Goal: Task Accomplishment & Management: Complete application form

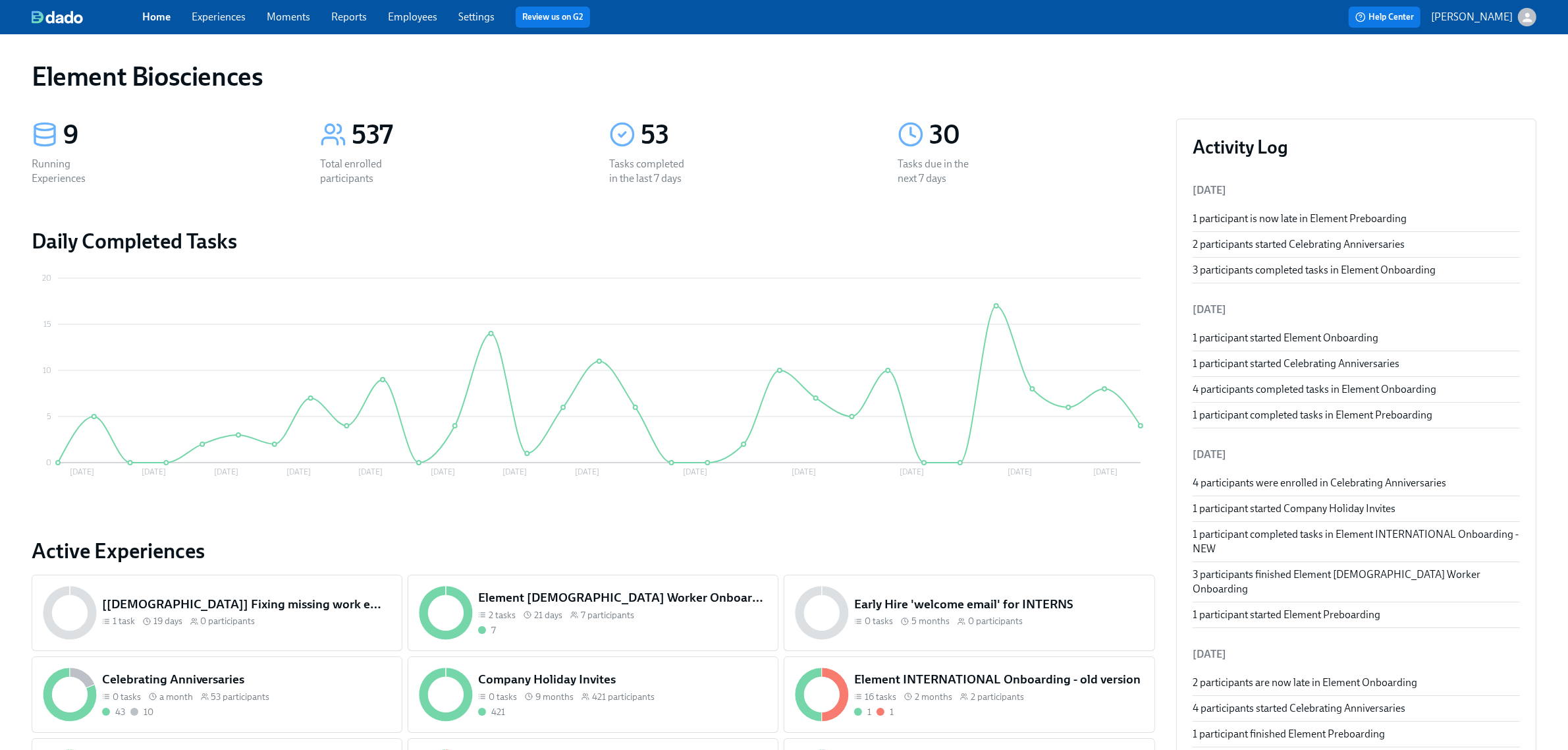
click at [231, 5] on div "Home Experiences Moments Reports Employees Settings Review us on G2 Help Center…" at bounding box center [784, 17] width 1568 height 35
click at [224, 18] on link "Experiences" at bounding box center [218, 16] width 54 height 12
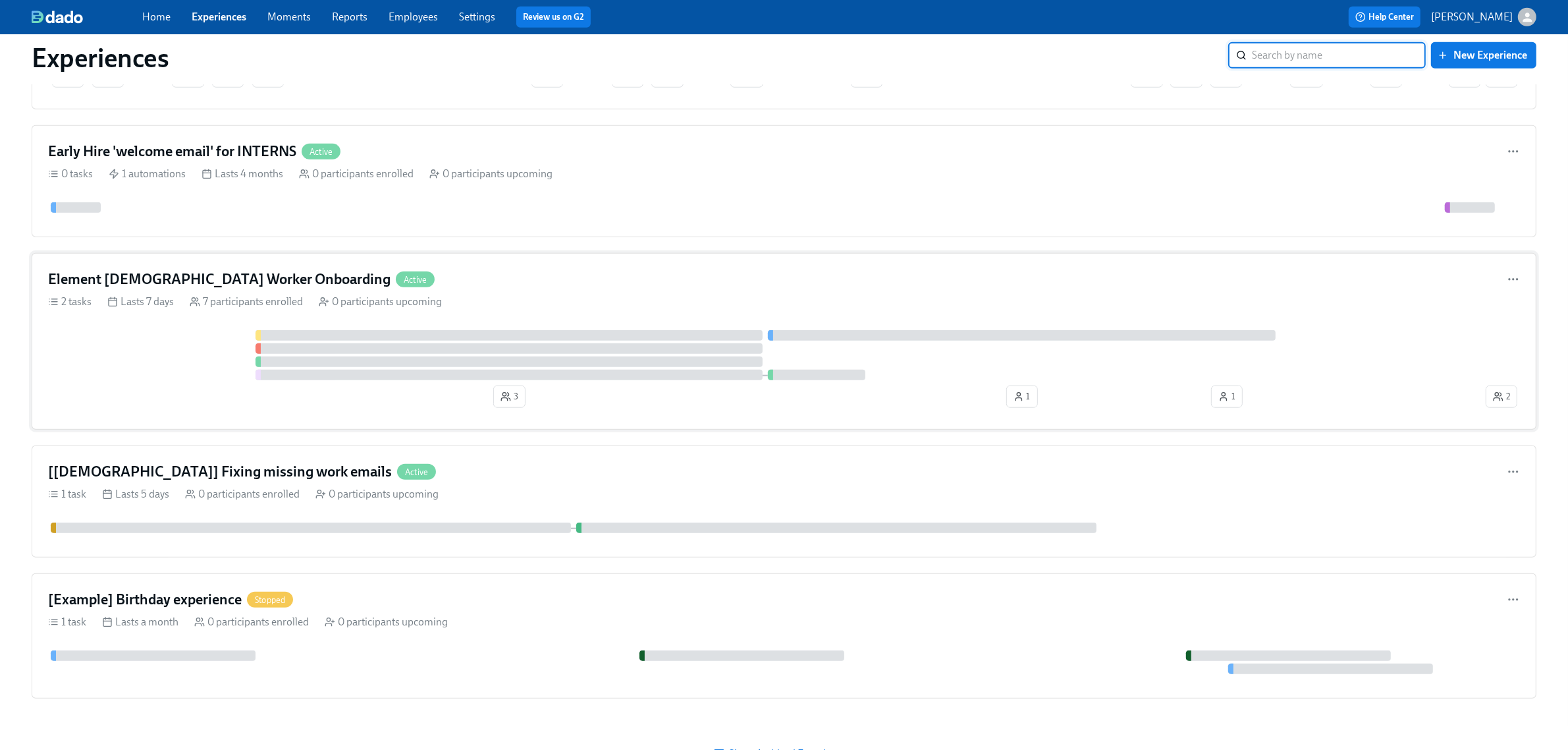
scroll to position [1424, 0]
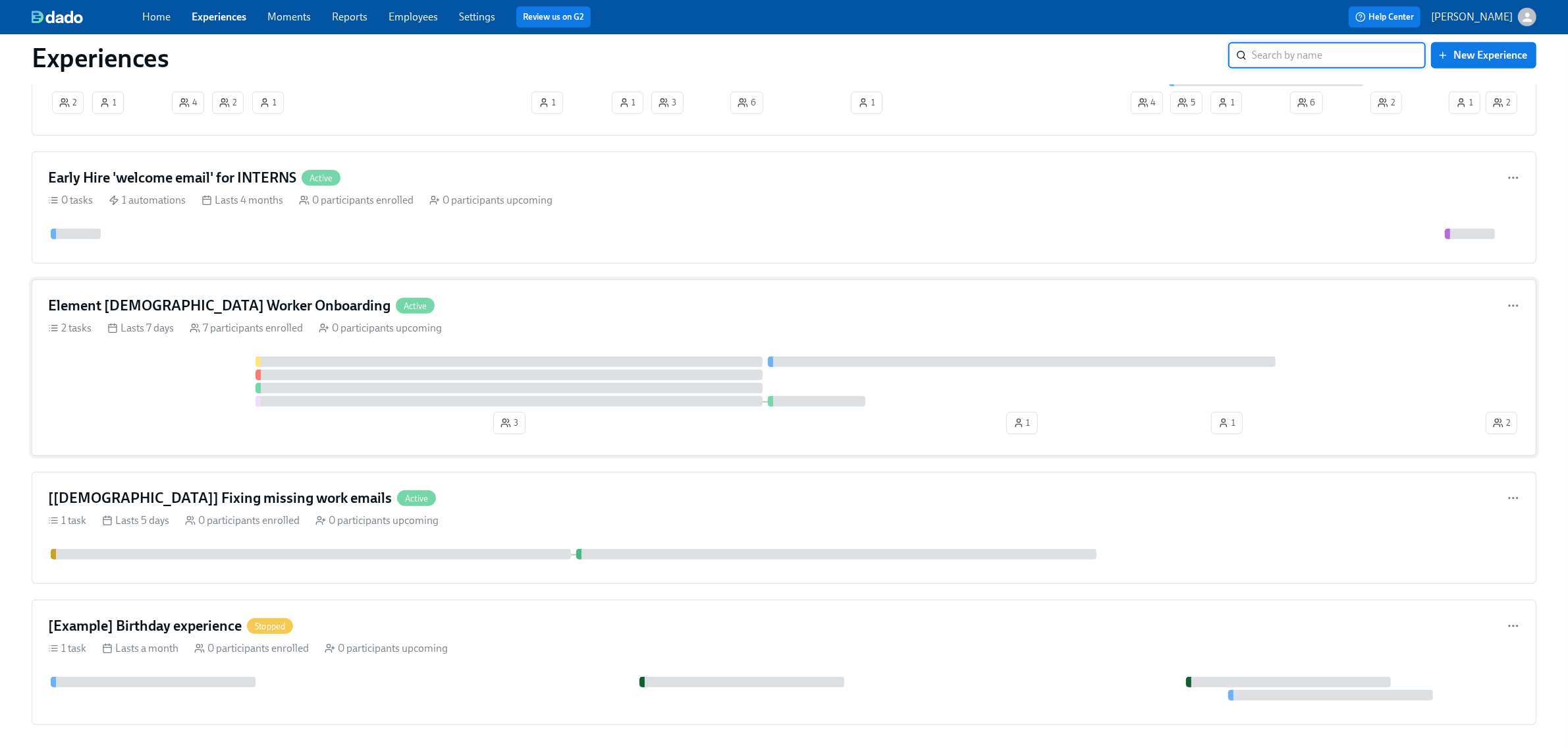
click at [160, 407] on div at bounding box center [764, 382] width 1435 height 50
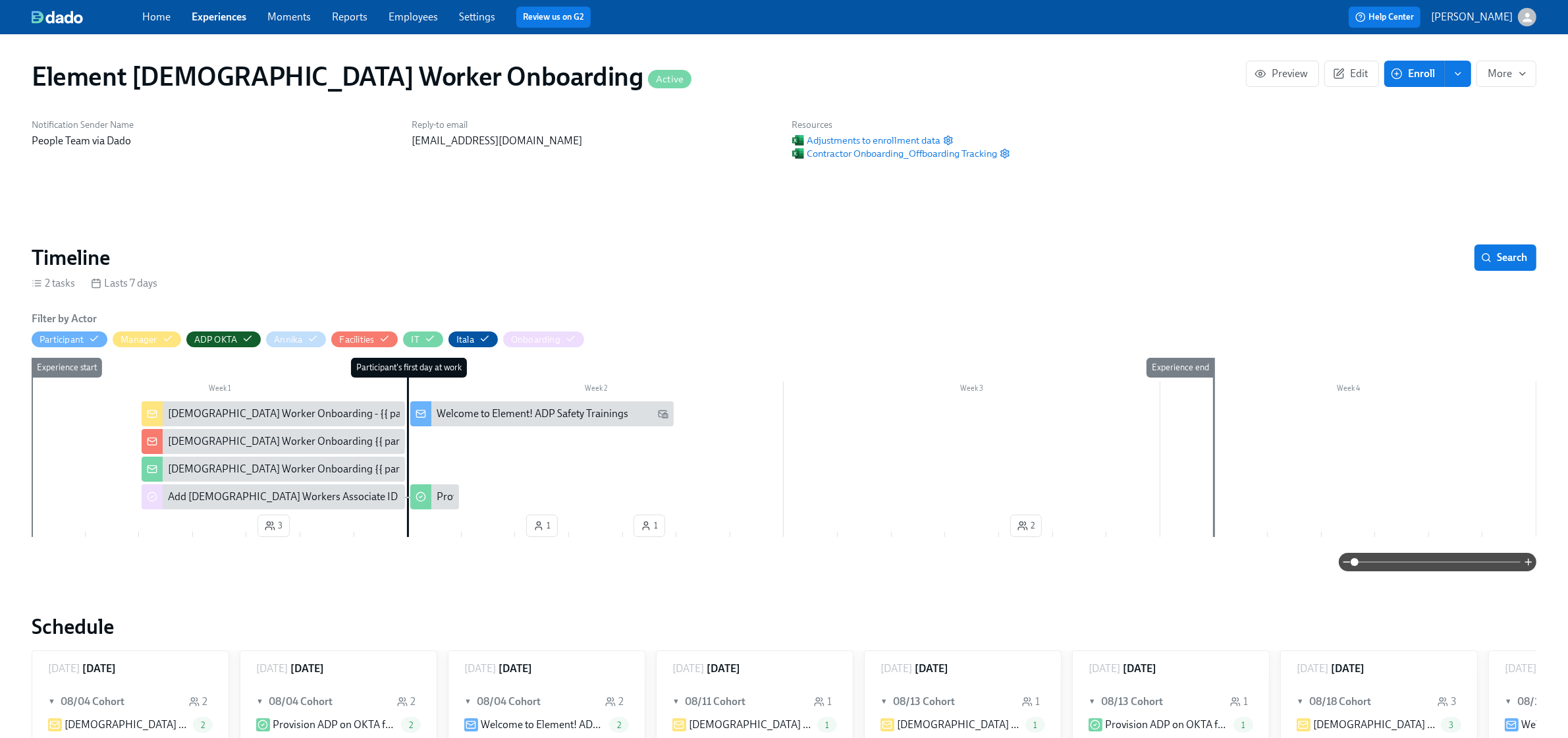
scroll to position [0, 149]
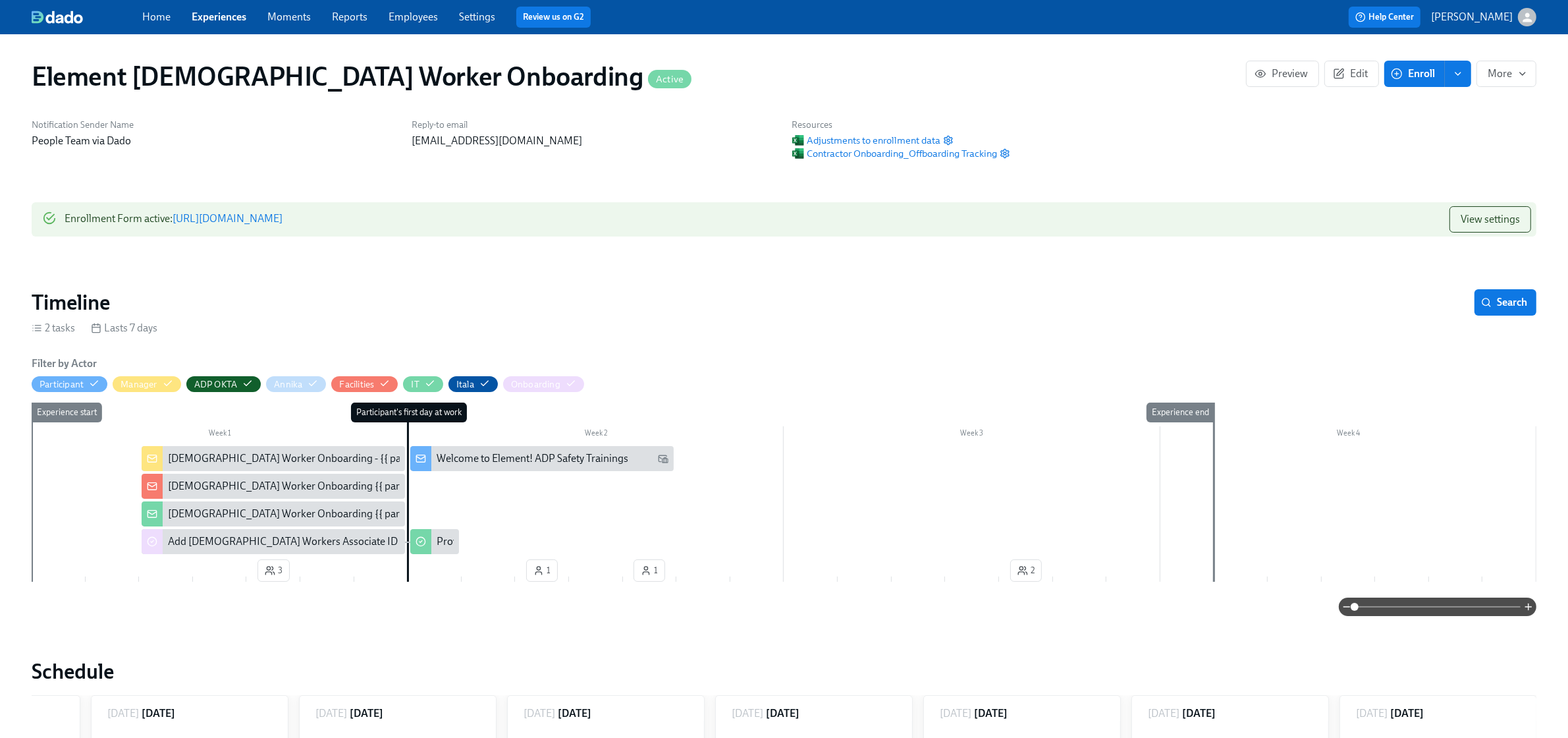
click at [283, 221] on link "[URL][DOMAIN_NAME]" at bounding box center [227, 219] width 110 height 12
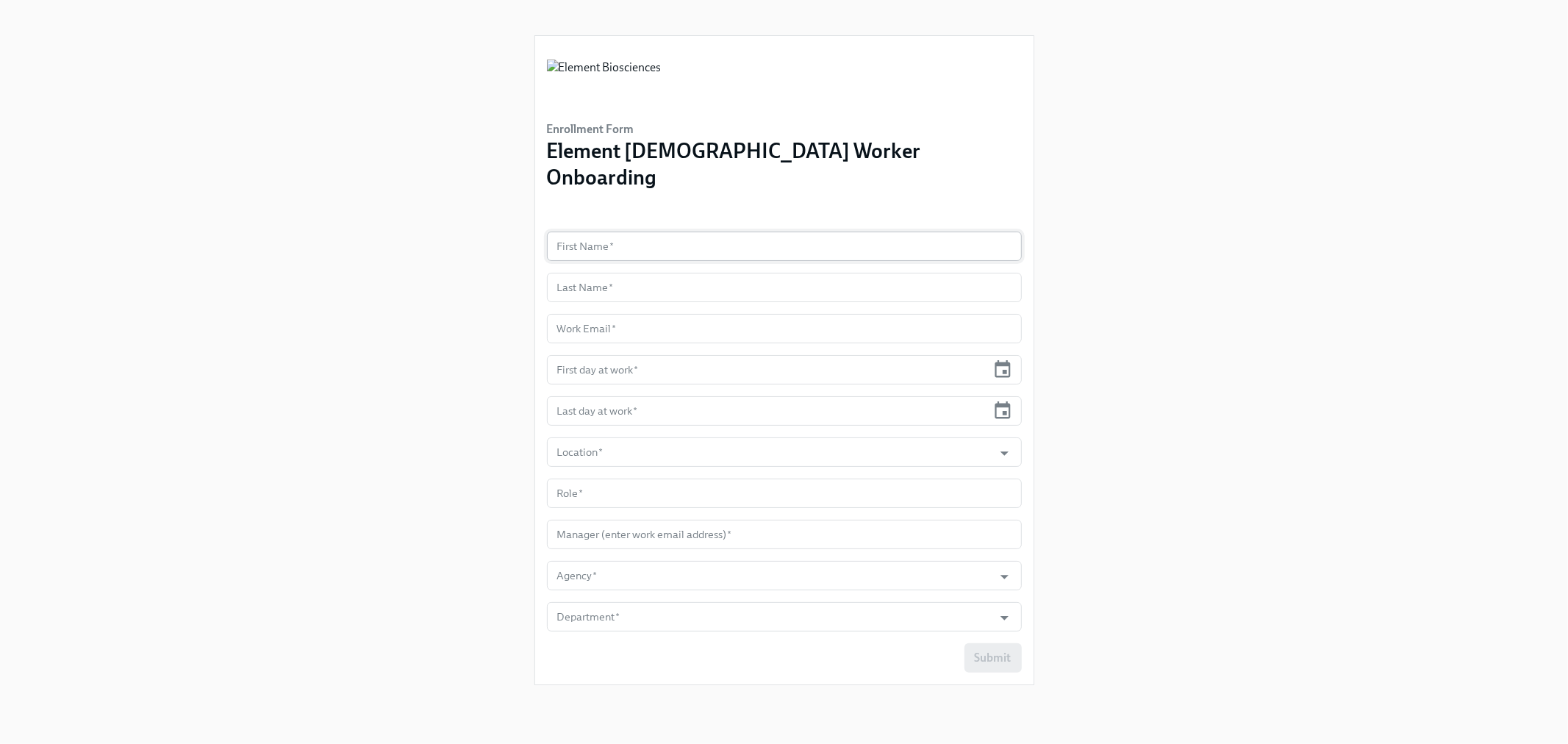
click at [614, 231] on input "text" at bounding box center [784, 246] width 475 height 29
type input "Arjo"
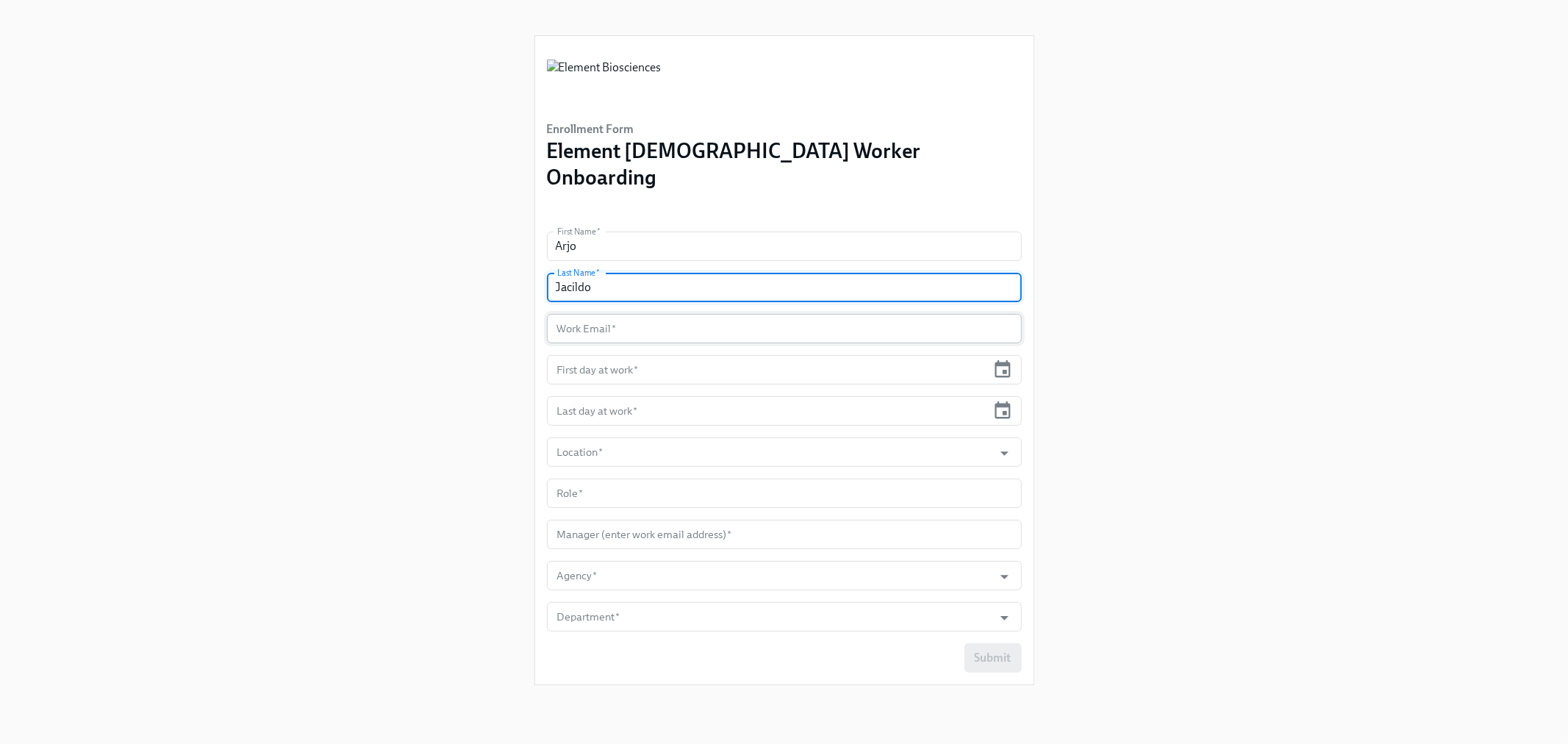
type input "Jacildo"
click at [622, 313] on input "text" at bounding box center [784, 328] width 475 height 29
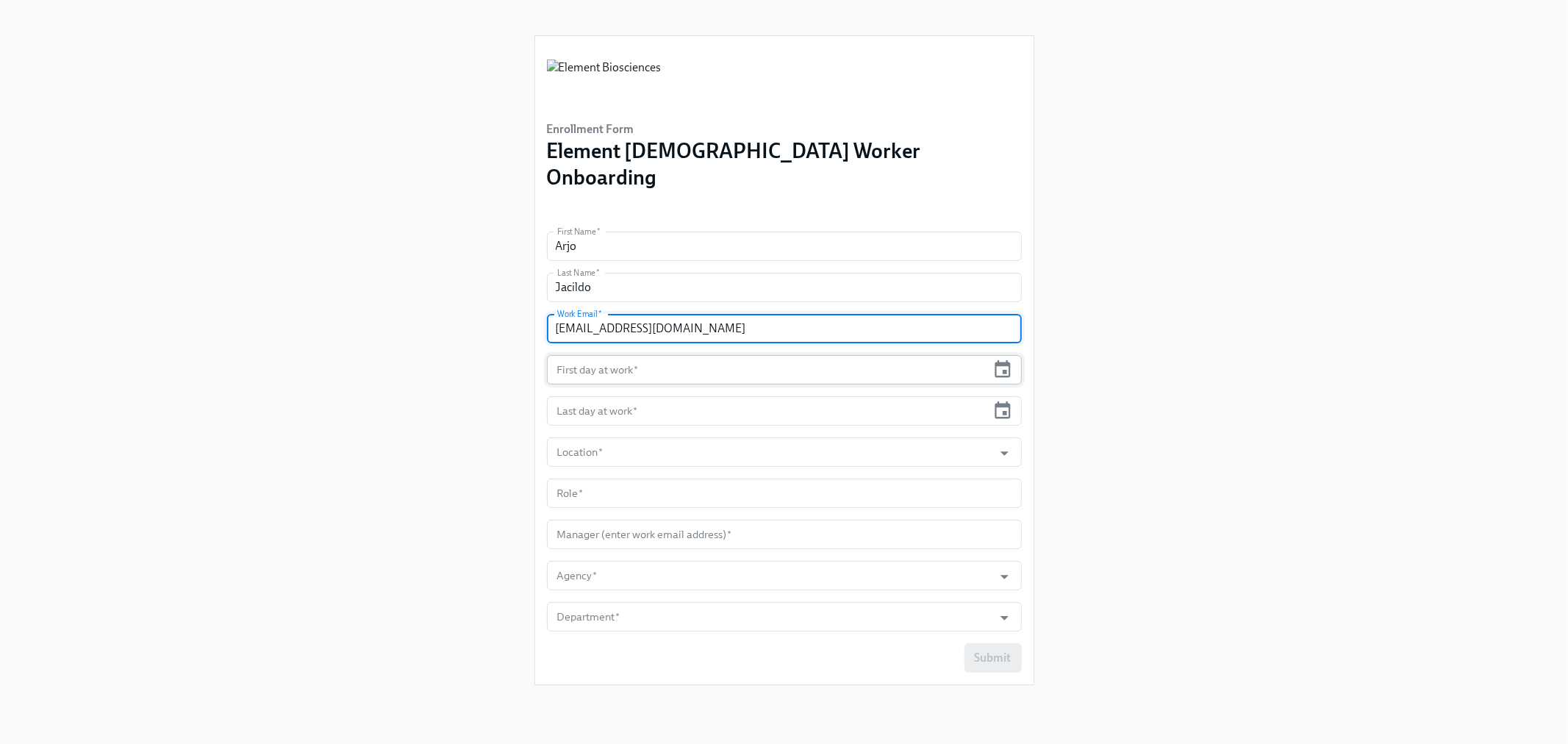
type input "arjo.jacildo@elembio.com"
click at [628, 355] on input "text" at bounding box center [767, 370] width 440 height 29
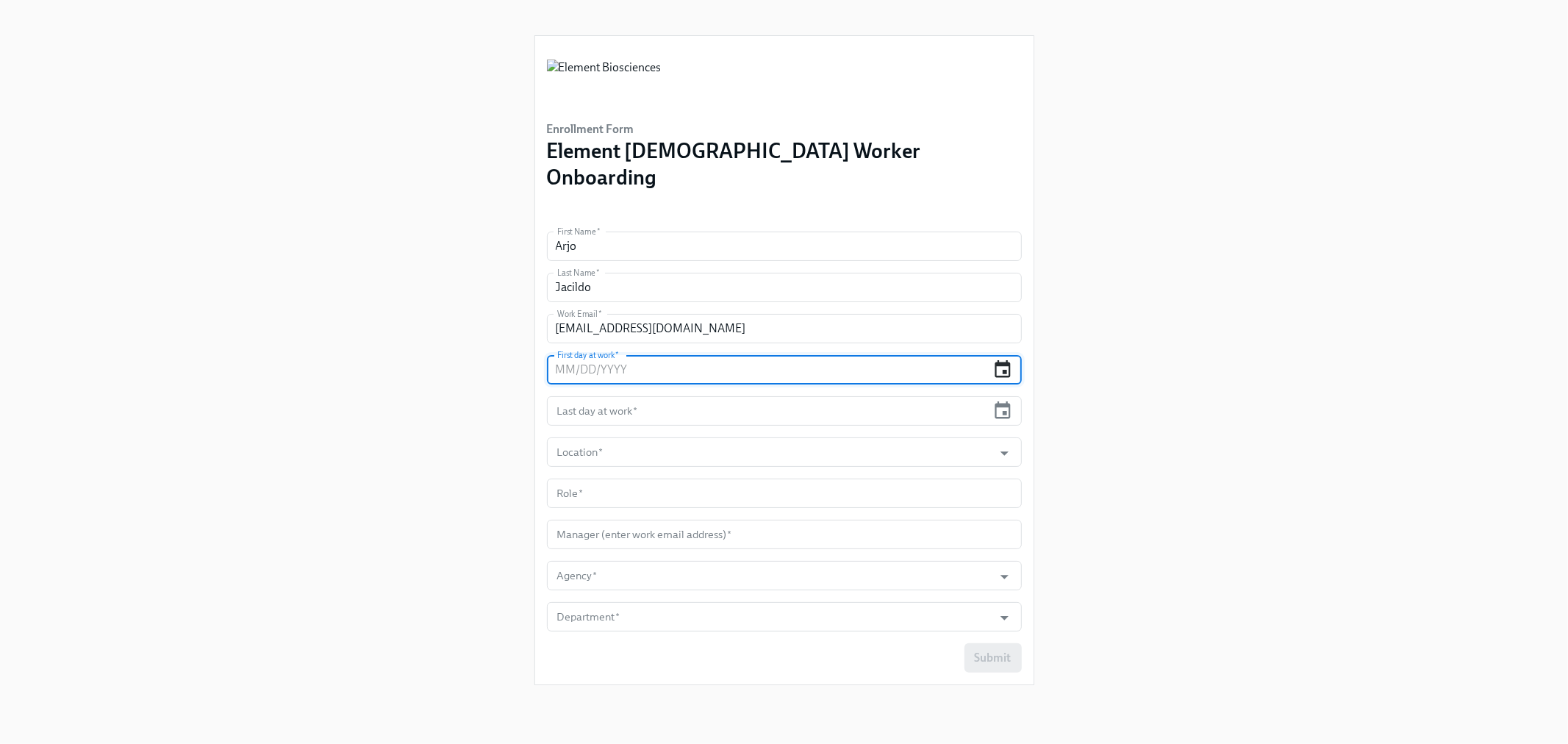
click at [996, 360] on icon "button" at bounding box center [1004, 368] width 15 height 16
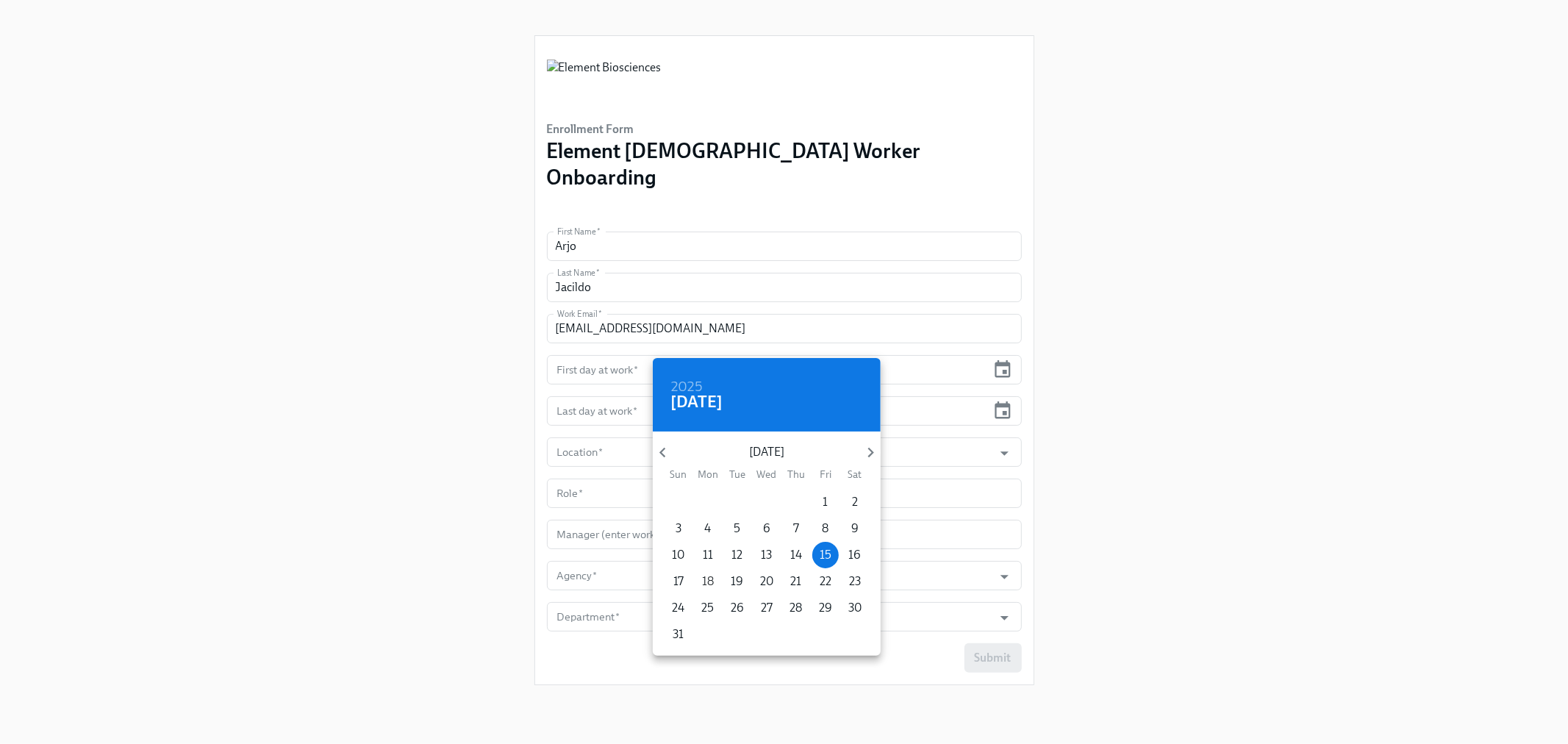
click at [714, 585] on span "18" at bounding box center [708, 581] width 26 height 16
type input "08/18/2025"
click at [600, 377] on div at bounding box center [784, 372] width 1568 height 744
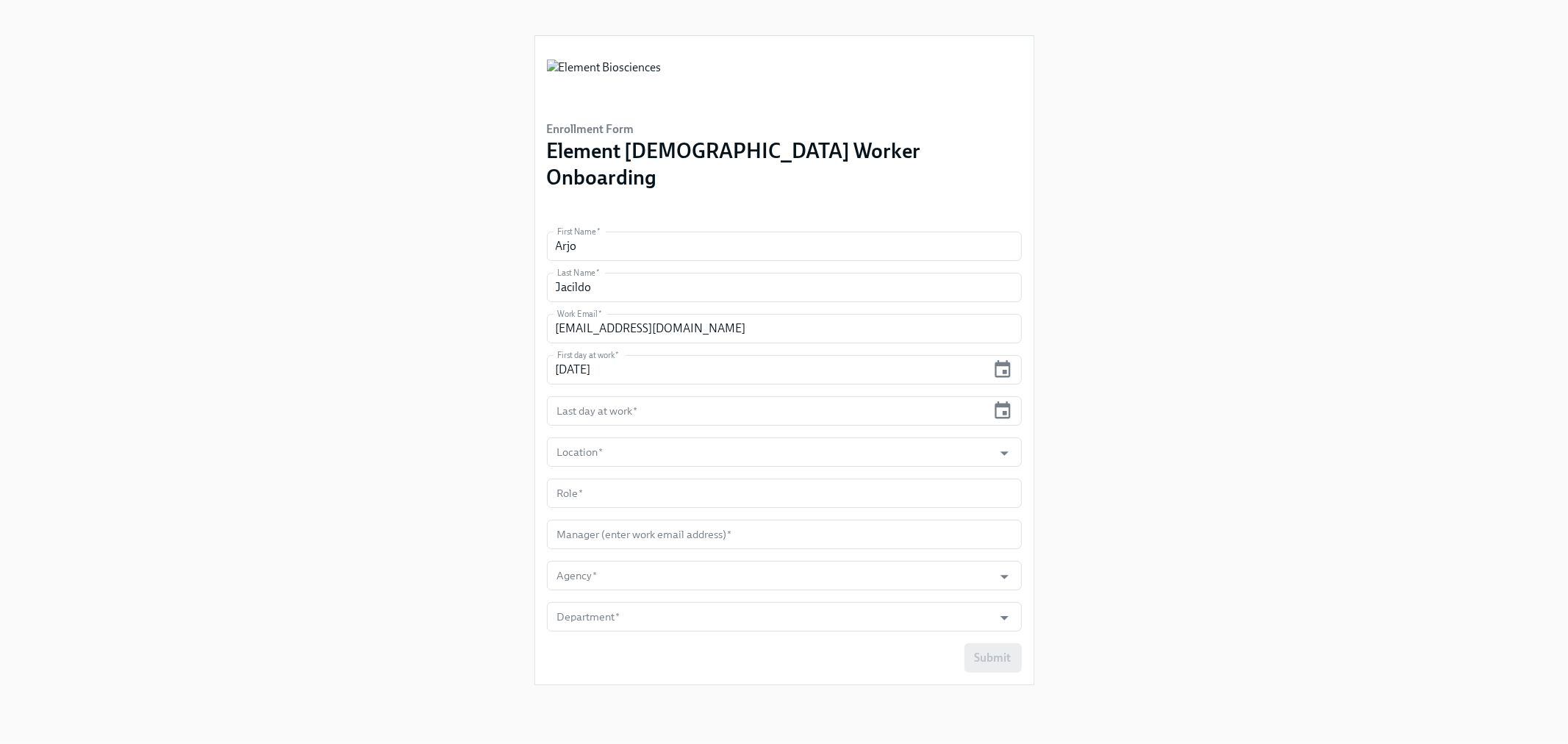
click at [591, 396] on input "text" at bounding box center [767, 410] width 440 height 29
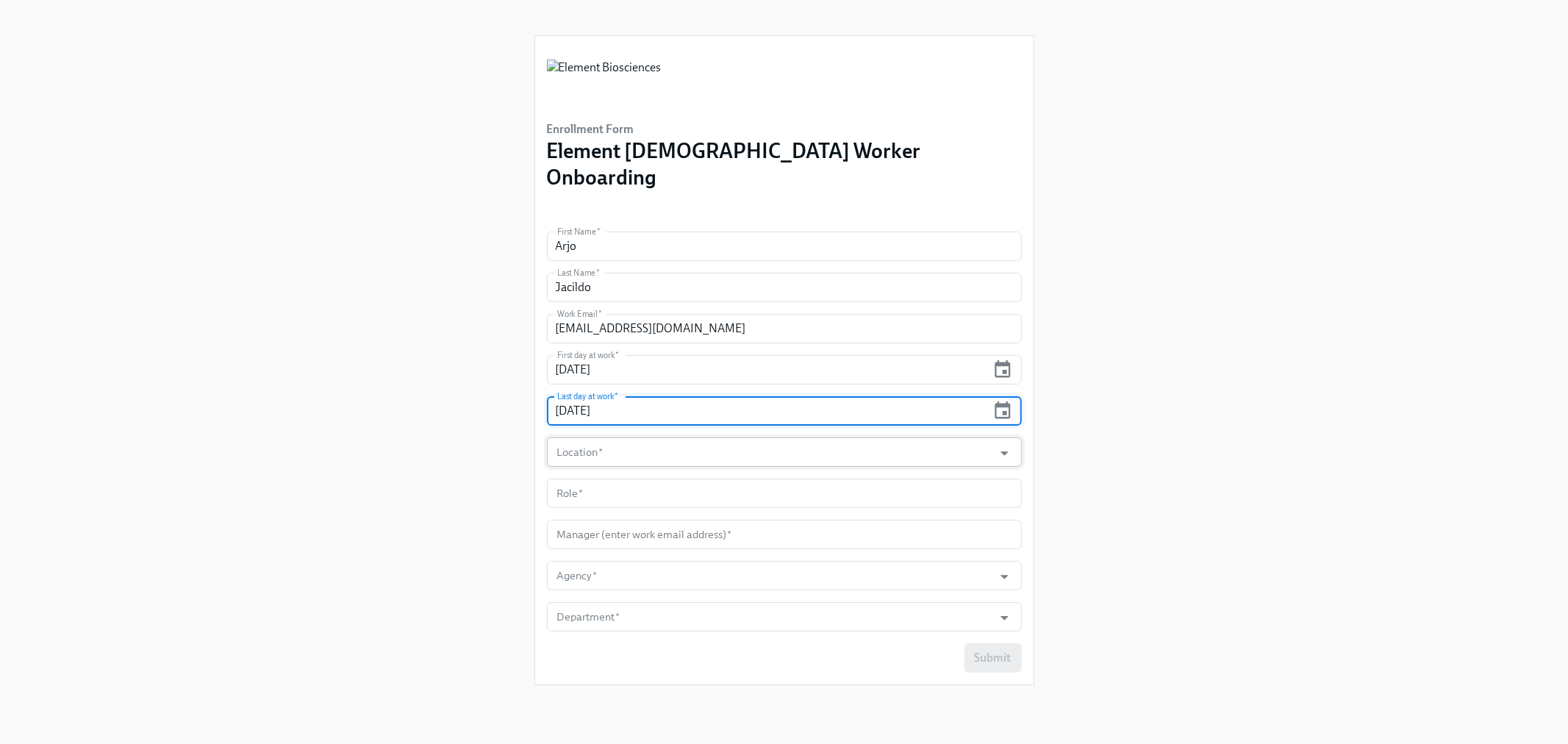
type input "08/18/2026"
click at [592, 437] on input "Location   *" at bounding box center [770, 452] width 433 height 29
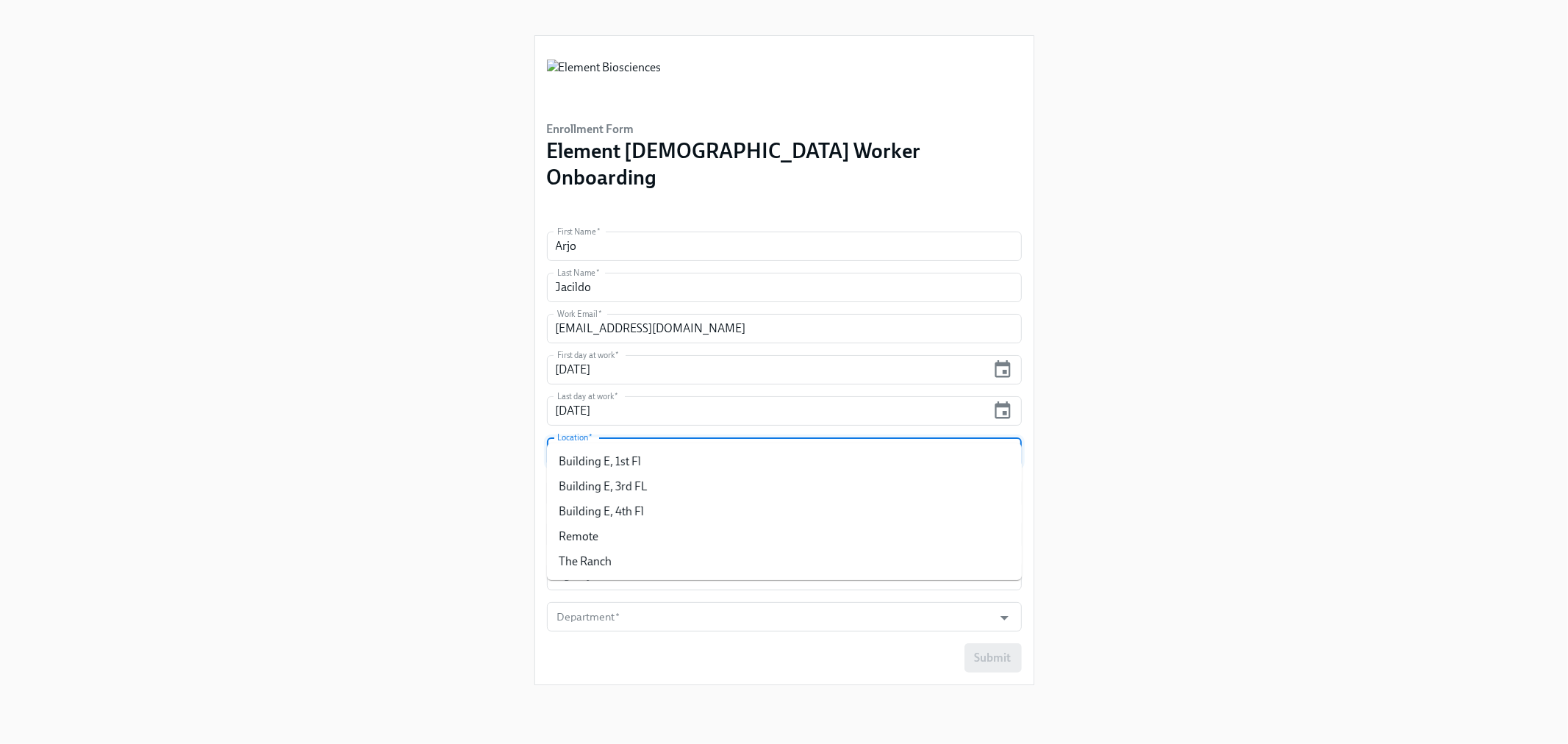
click at [599, 460] on li "Building E, 1st Fl" at bounding box center [784, 461] width 475 height 25
type input "Building E, 1st Fl"
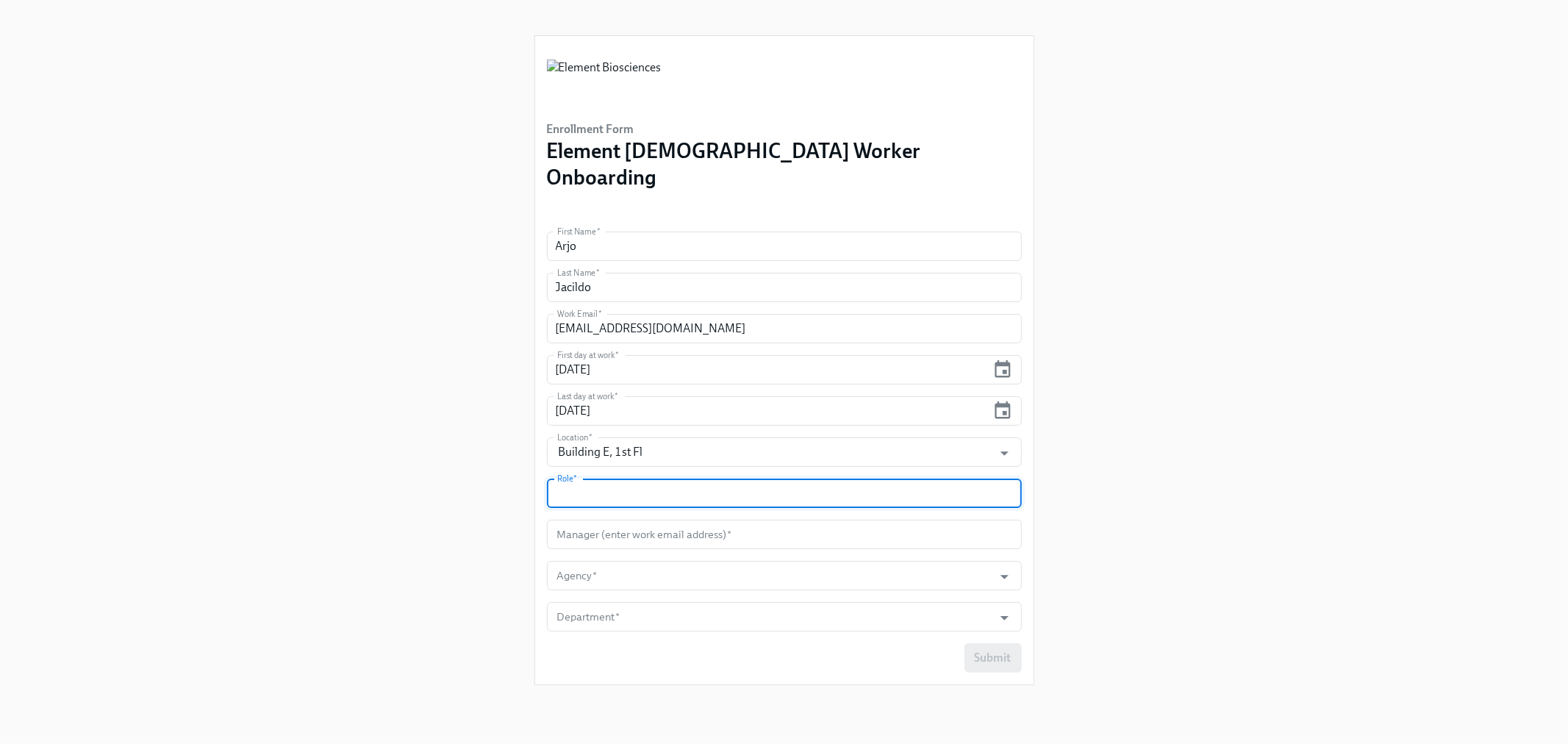
click at [598, 479] on input "text" at bounding box center [784, 493] width 475 height 29
click at [646, 479] on input "text" at bounding box center [784, 493] width 475 height 29
type input "Tech I, Reagent Mfg"
click at [632, 520] on input "text" at bounding box center [784, 534] width 475 height 29
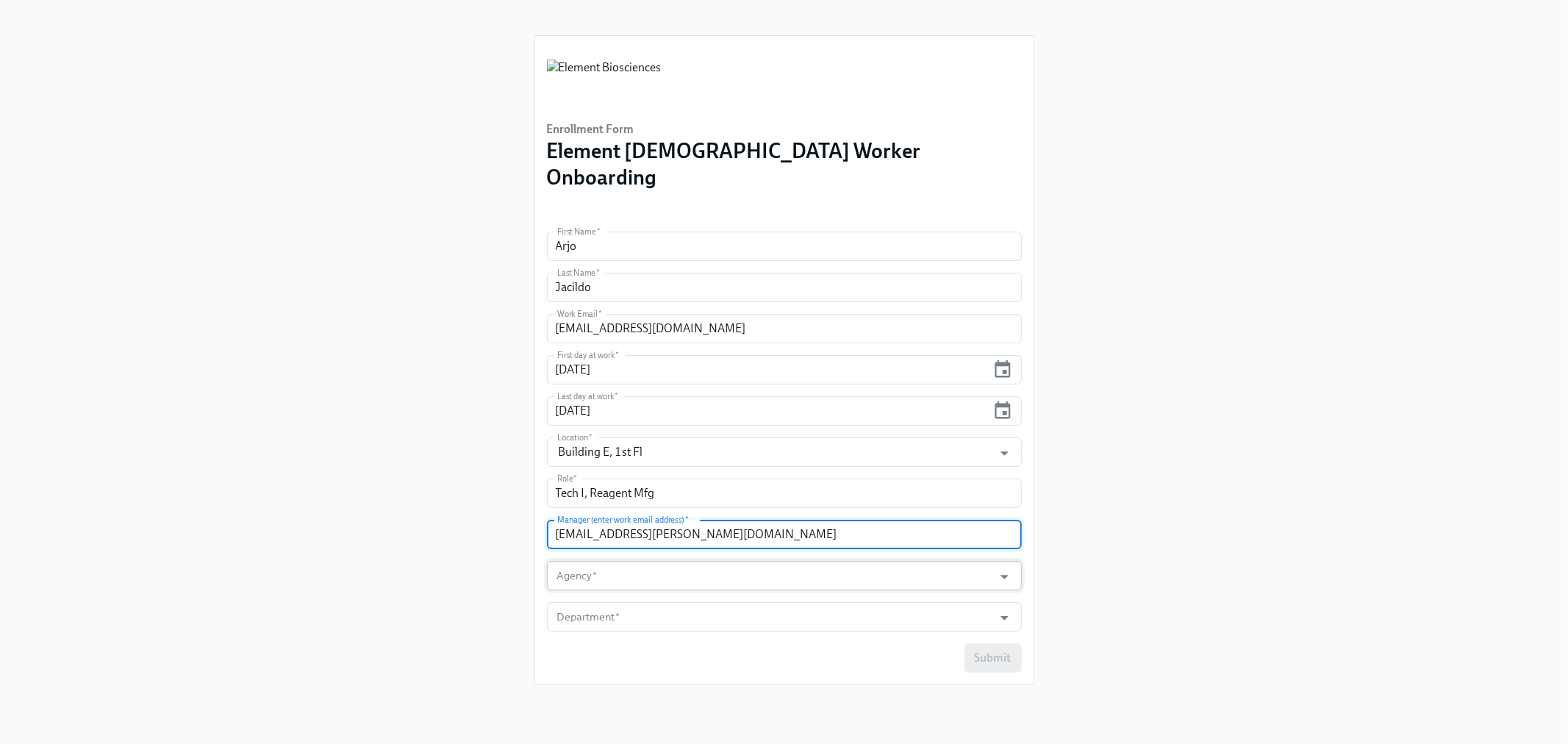
type input "harsh.madhvi@elembio.com"
click at [626, 561] on input "Agency   *" at bounding box center [770, 576] width 433 height 29
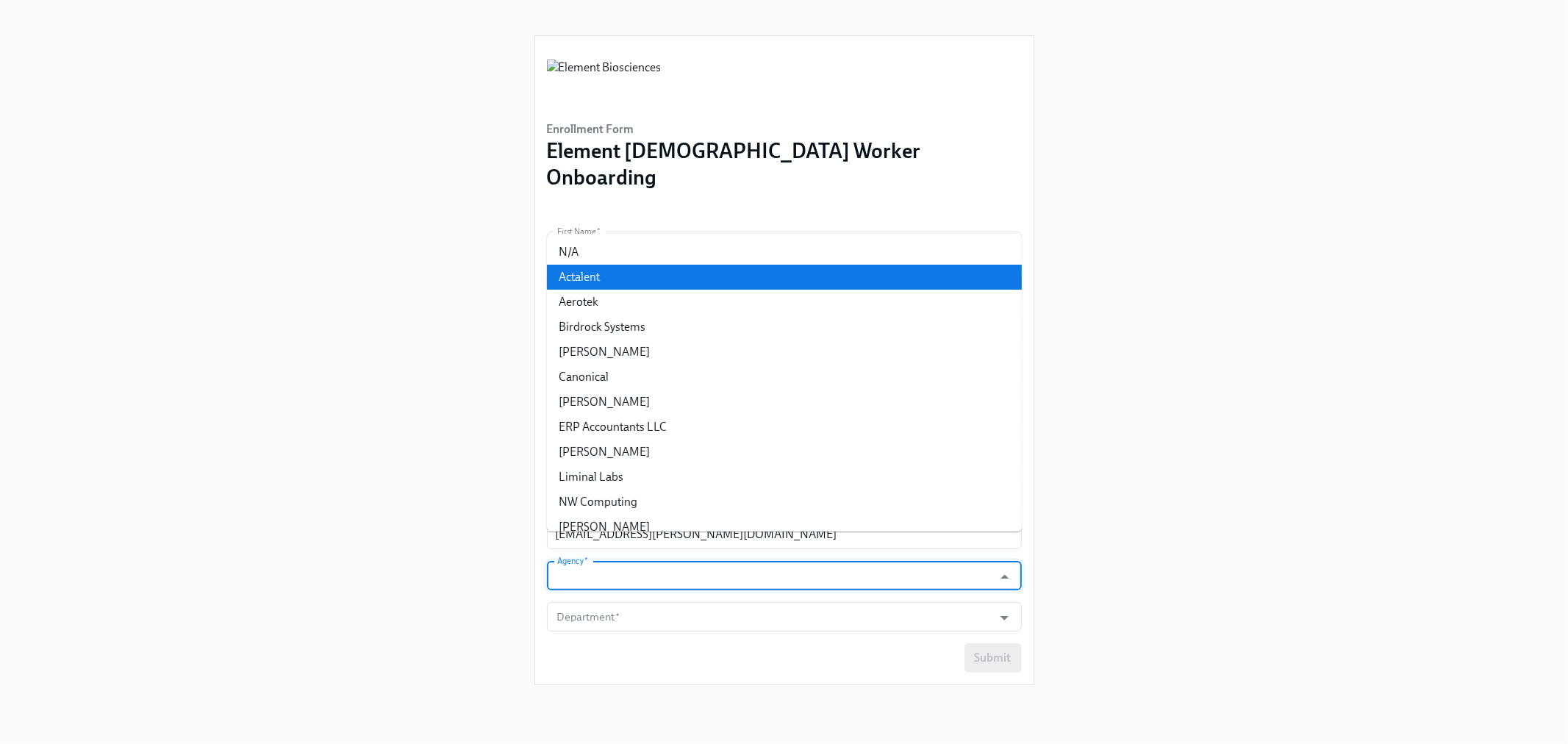
click at [593, 266] on li "Actalent" at bounding box center [784, 277] width 475 height 25
type input "Actalent"
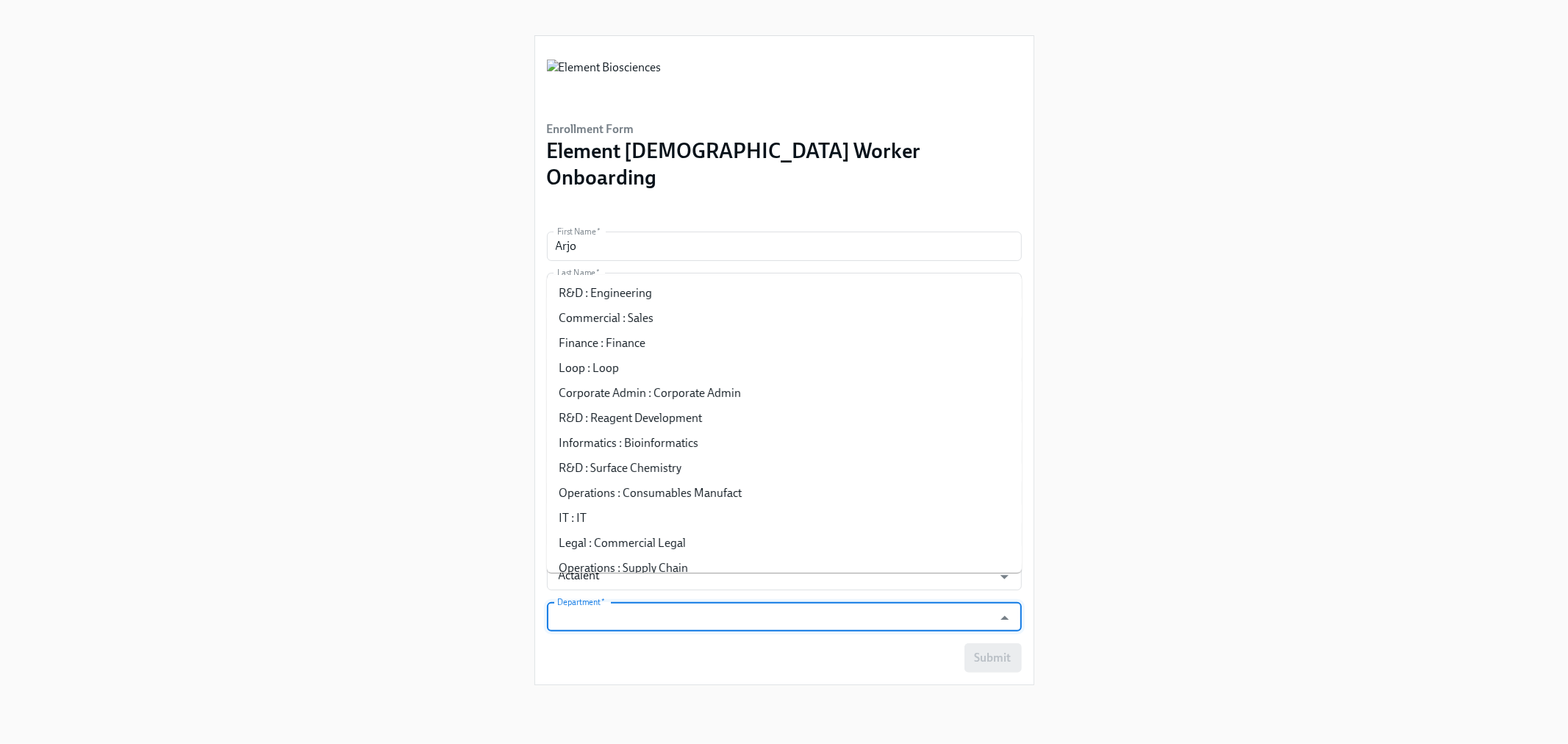
click at [619, 602] on input "Department   *" at bounding box center [770, 616] width 433 height 29
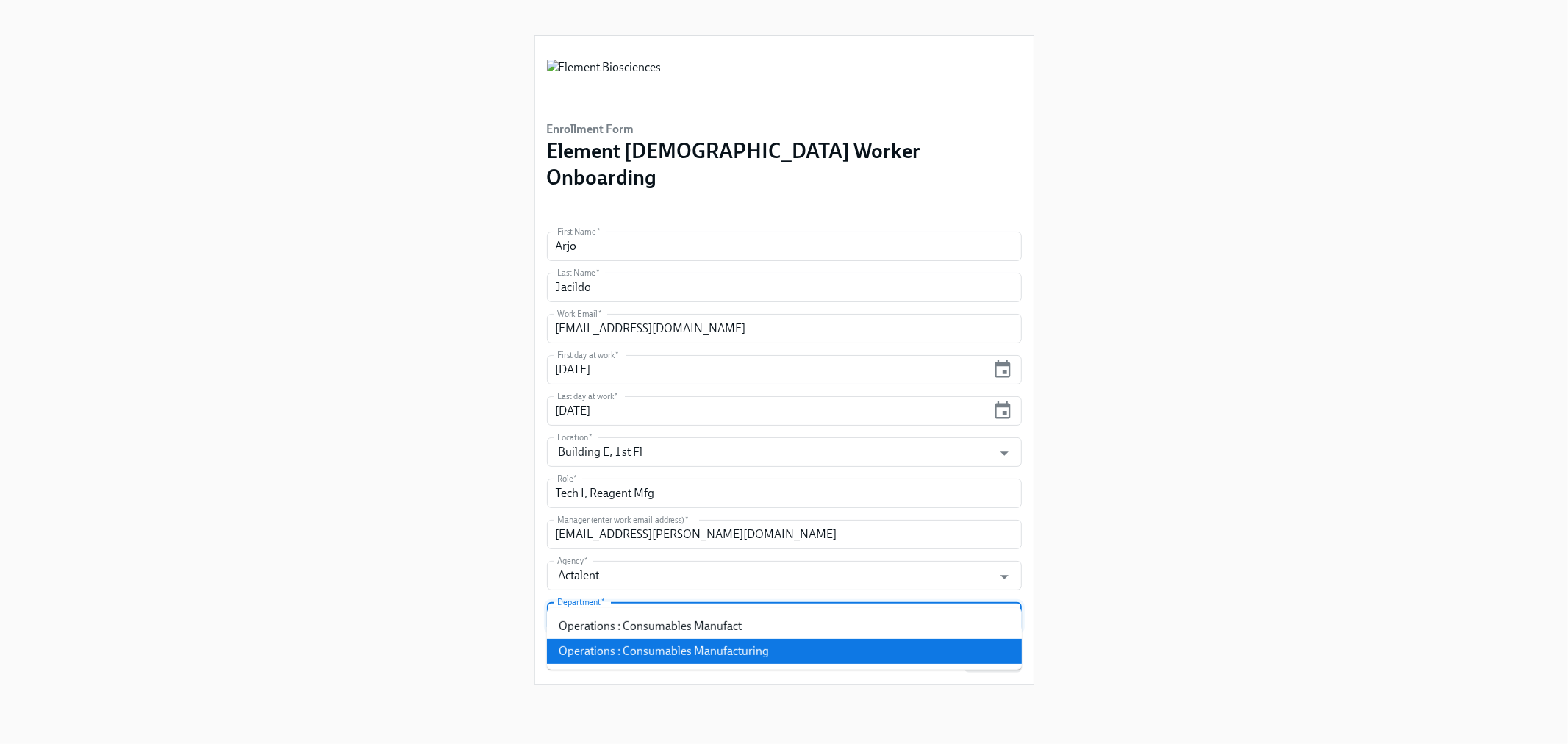
click at [635, 641] on li "Operations : Consumables Manufacturing" at bounding box center [784, 651] width 475 height 25
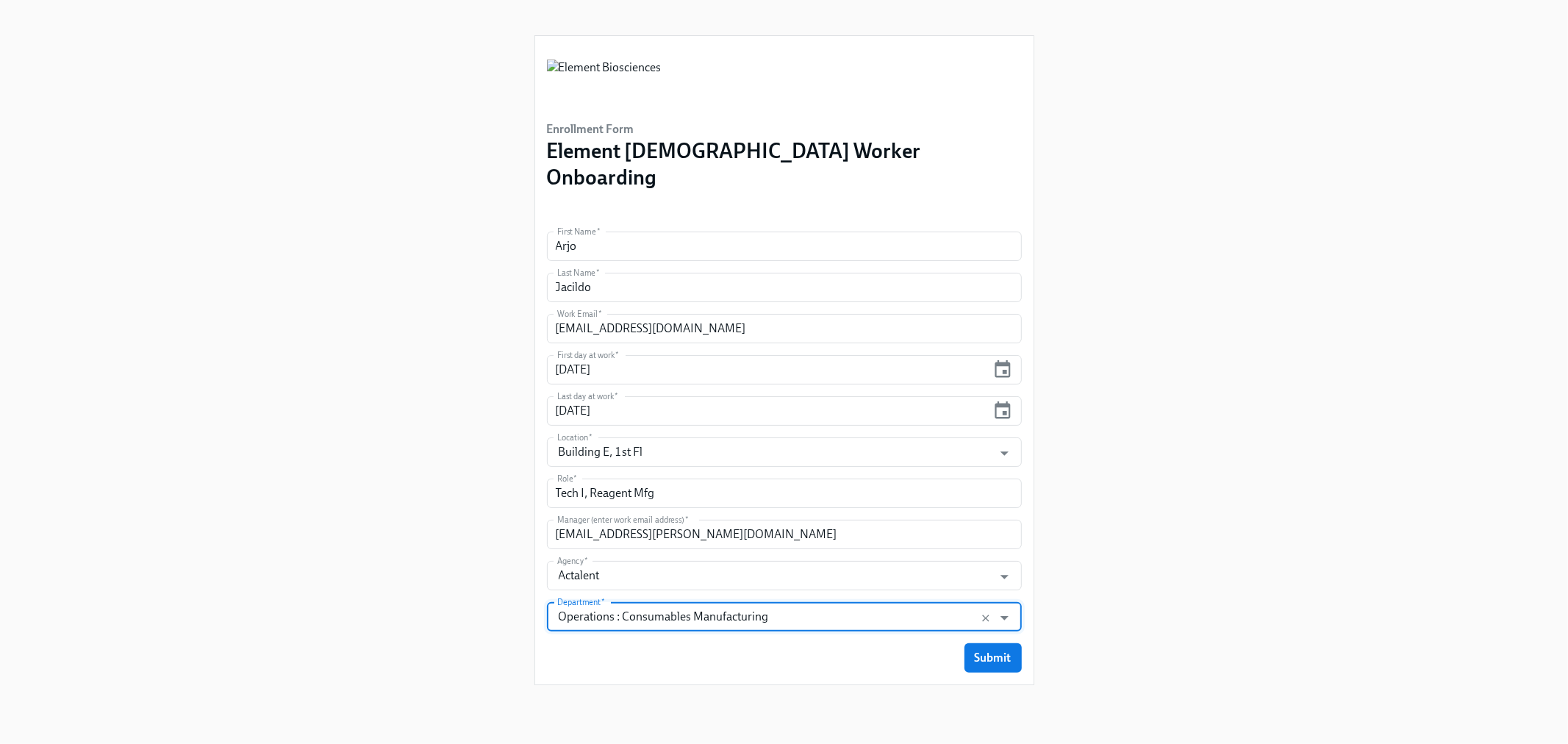
type input "Operations : Consumables Manufacturing"
click at [498, 465] on div "Enrollment Form Element Contingent Worker Onboarding First Name   * Arjo First …" at bounding box center [784, 354] width 1498 height 708
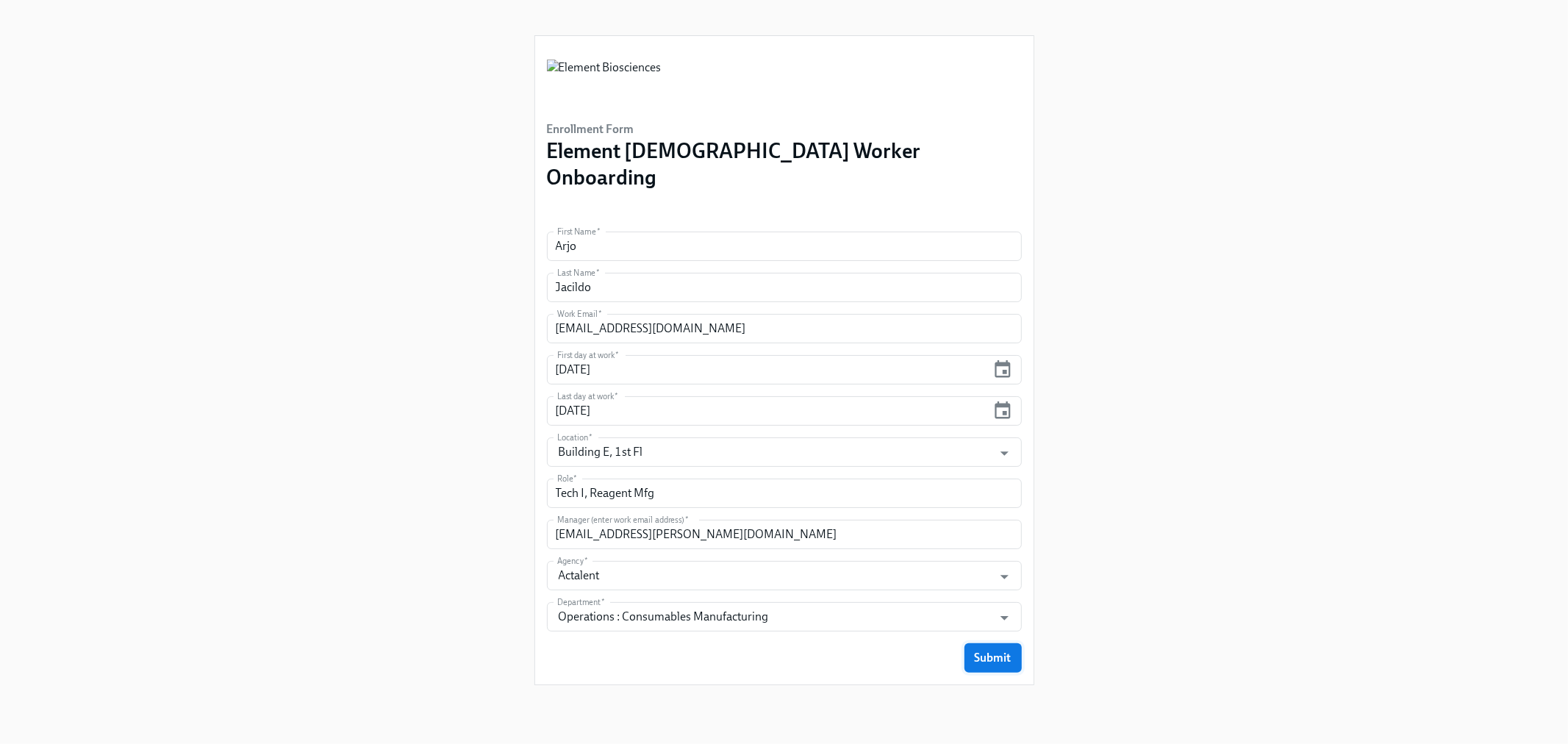
click at [1006, 650] on span "Submit" at bounding box center [993, 657] width 37 height 15
